Goal: Task Accomplishment & Management: Use online tool/utility

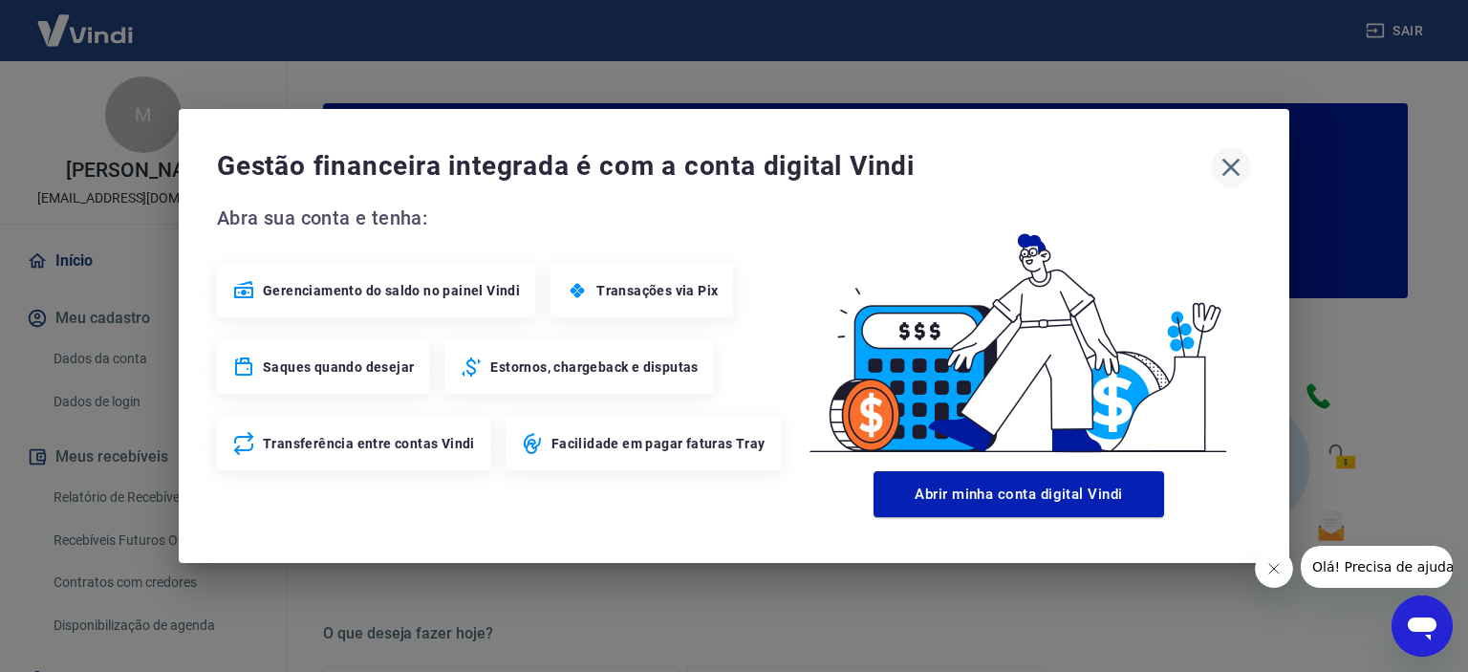
click at [1215, 175] on button "button" at bounding box center [1231, 167] width 40 height 40
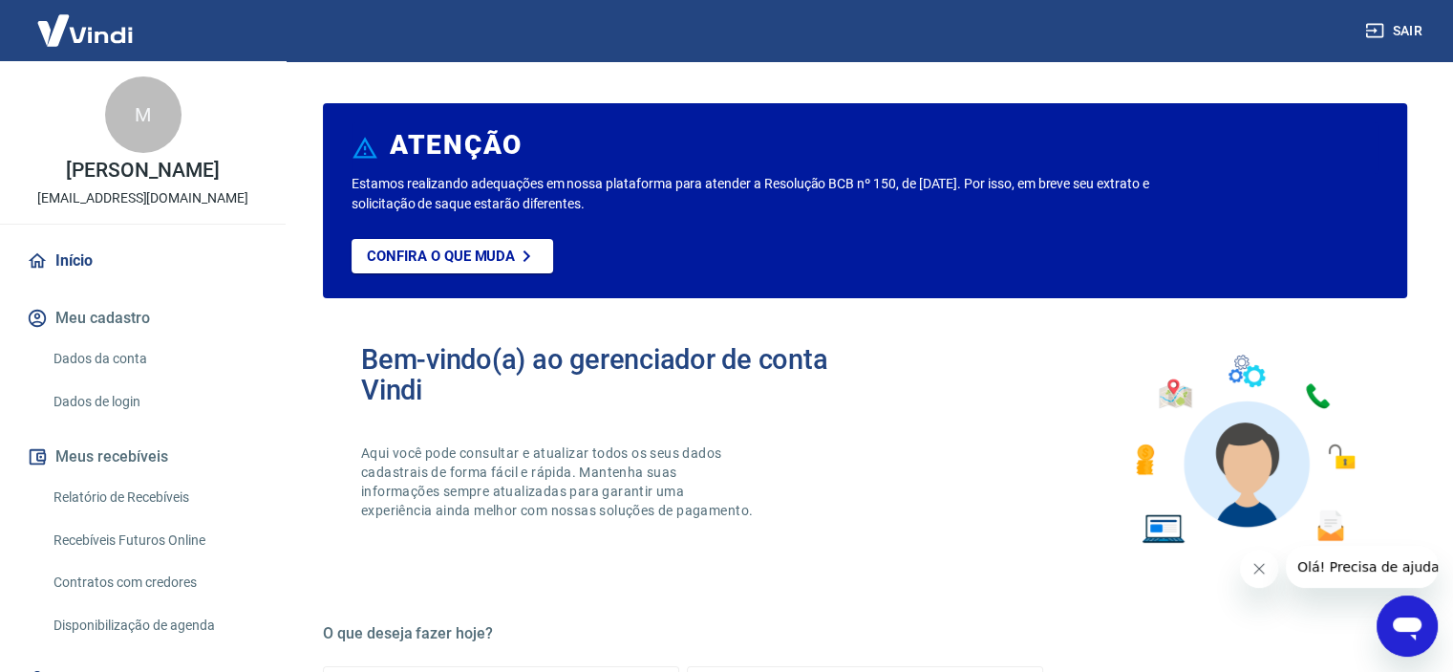
click at [145, 527] on link "Recebíveis Futuros Online" at bounding box center [154, 540] width 217 height 39
